Goal: Book appointment/travel/reservation

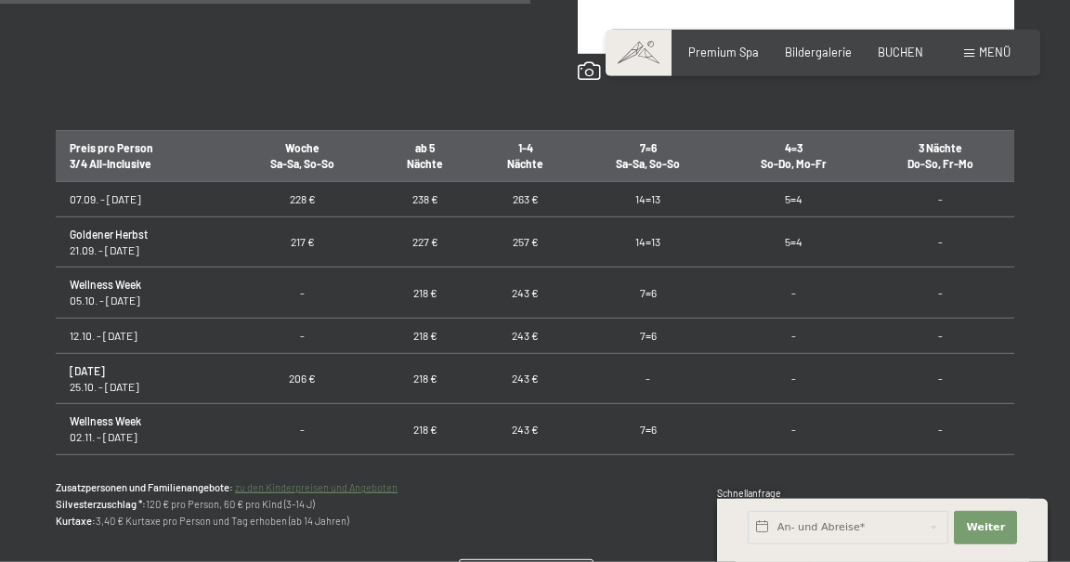
scroll to position [1061, 0]
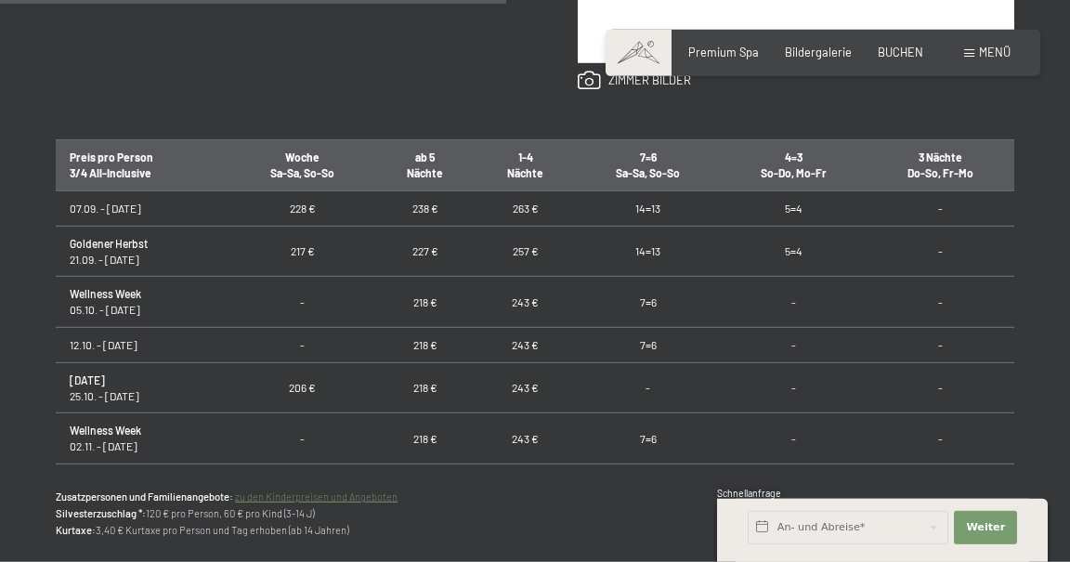
click at [807, 248] on td "5=4" at bounding box center [793, 251] width 147 height 51
click at [806, 266] on td "5=4" at bounding box center [793, 251] width 147 height 51
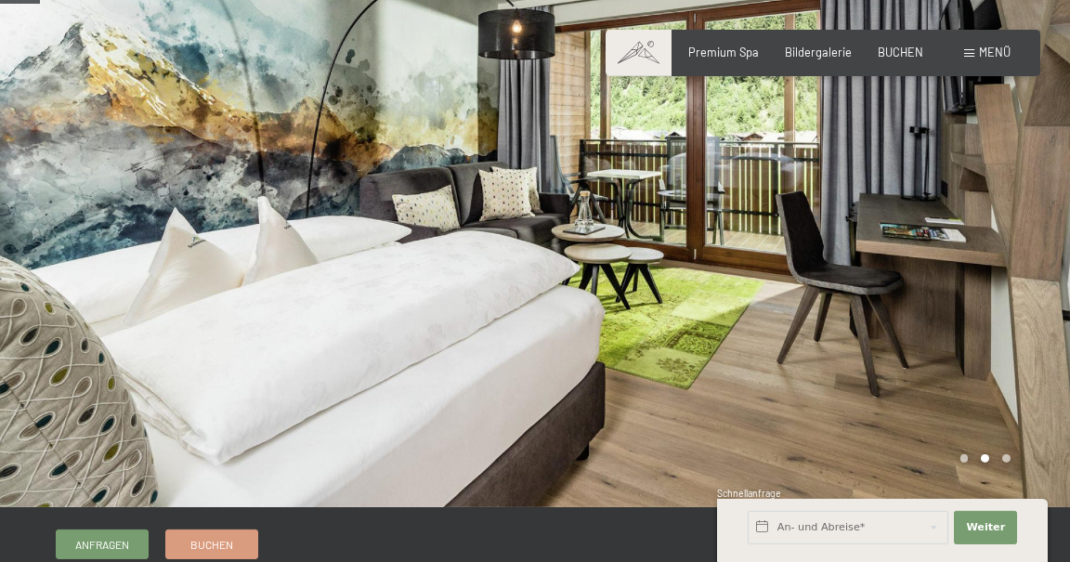
scroll to position [0, 0]
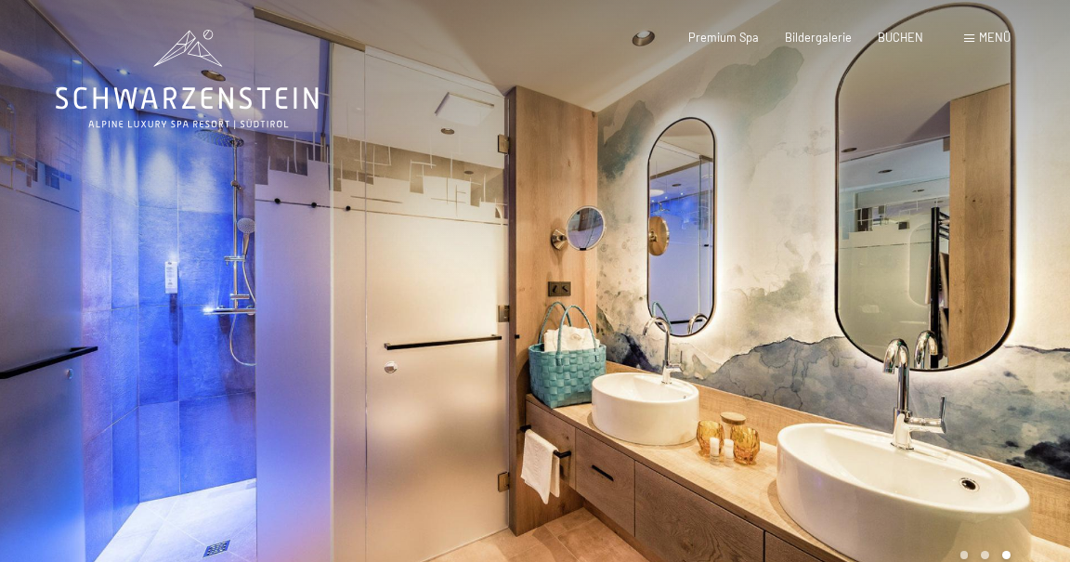
click at [1018, 303] on div at bounding box center [802, 301] width 535 height 603
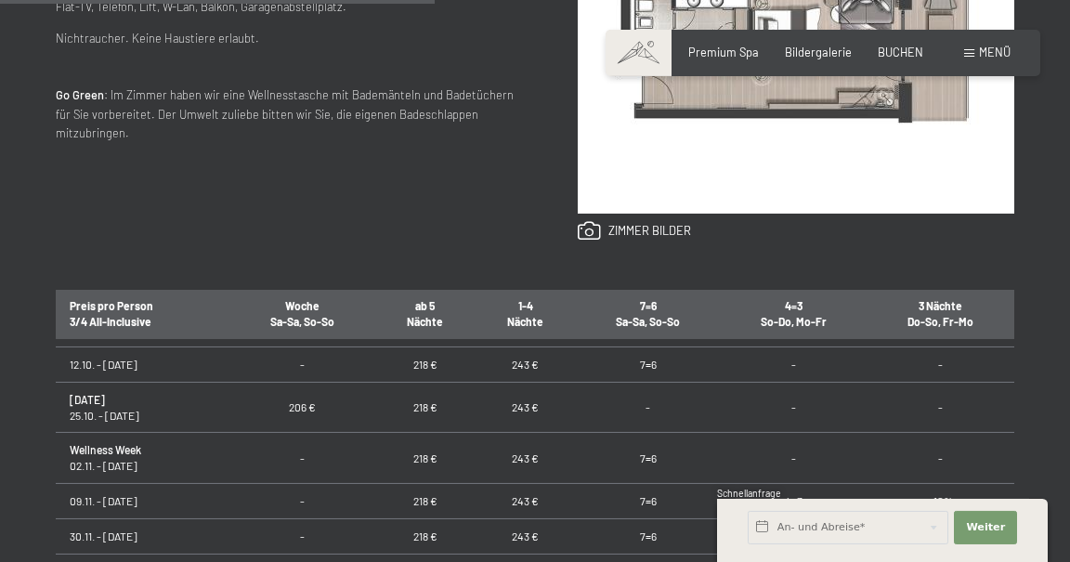
scroll to position [135, 0]
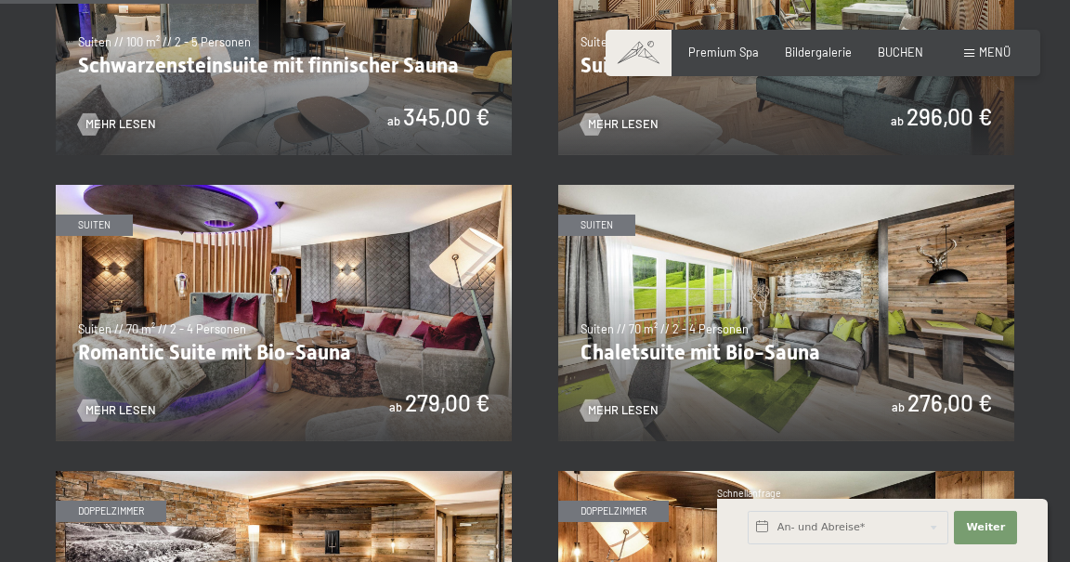
scroll to position [1093, 0]
